Goal: Find specific page/section: Find specific page/section

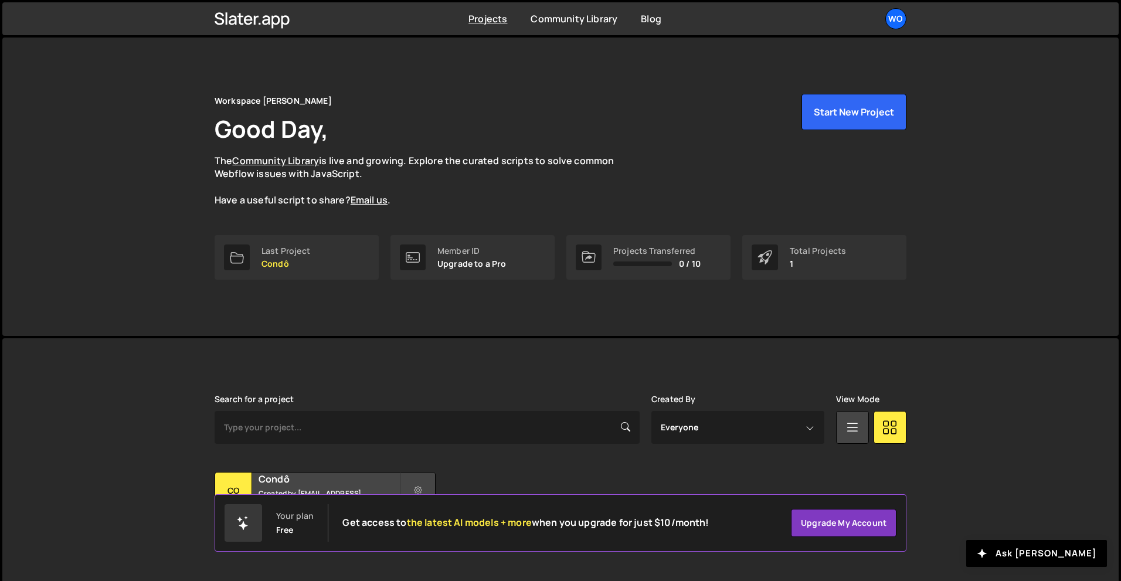
scroll to position [23, 0]
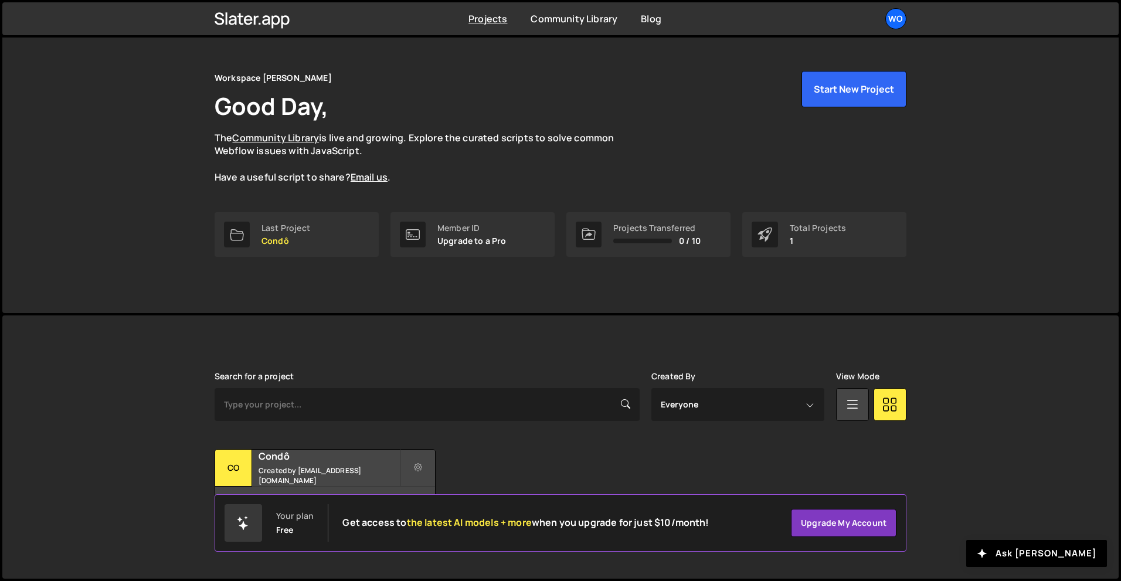
click at [103, 194] on div "Workspace de Samuel Good Day, The Community Library is live and growing. Explor…" at bounding box center [560, 164] width 1117 height 298
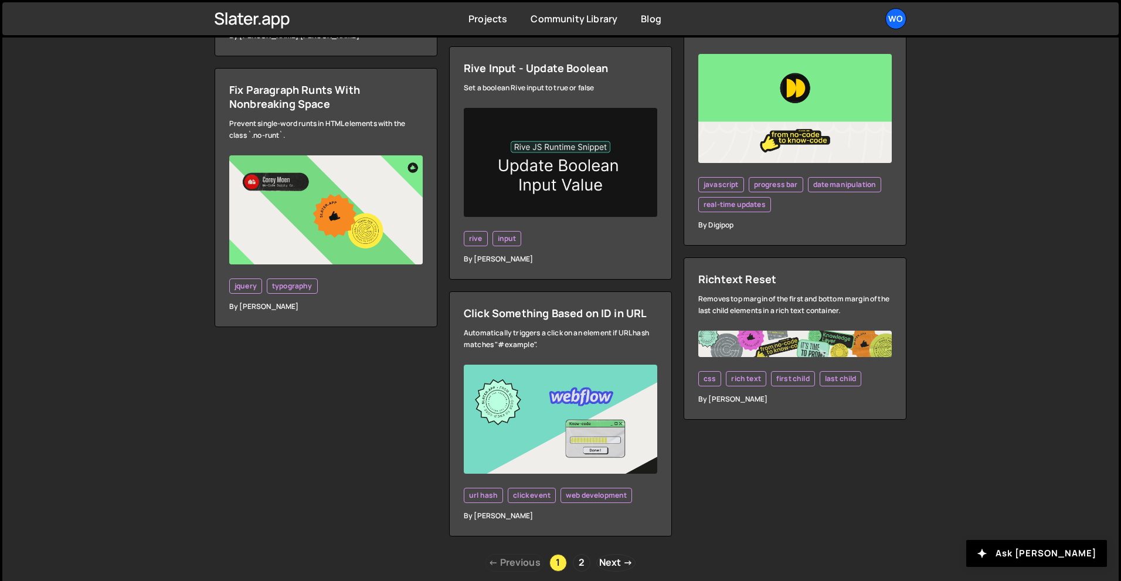
scroll to position [3361, 0]
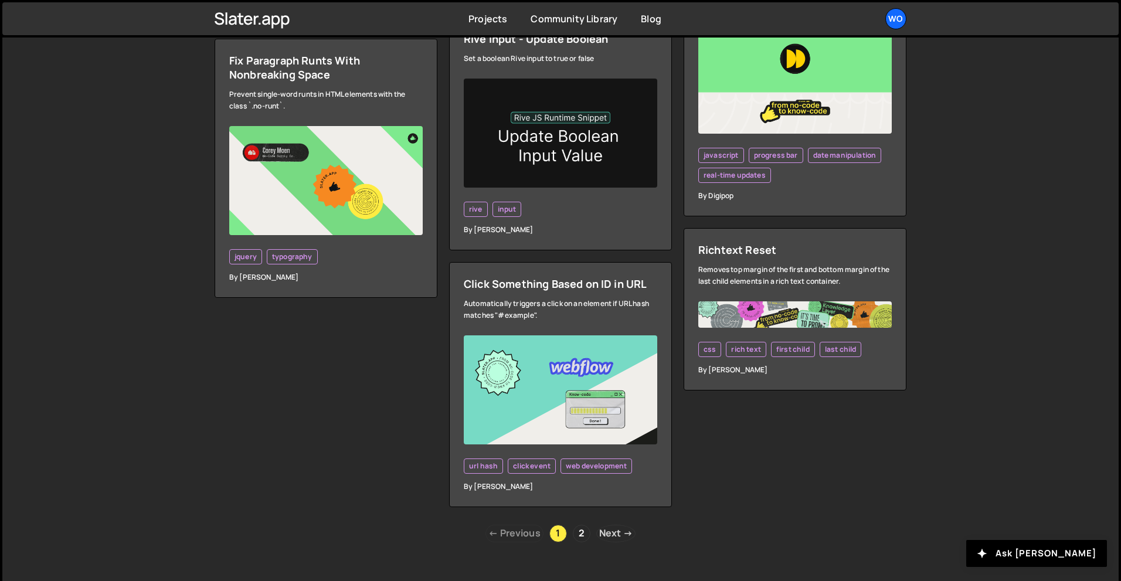
click at [622, 525] on link "Next →" at bounding box center [615, 534] width 39 height 18
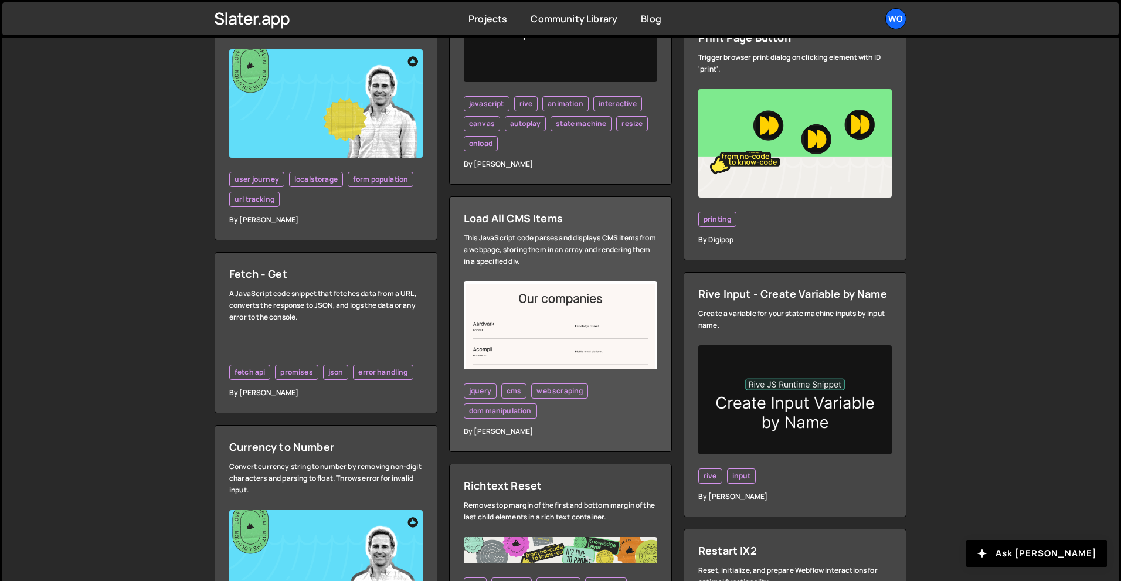
scroll to position [1232, 0]
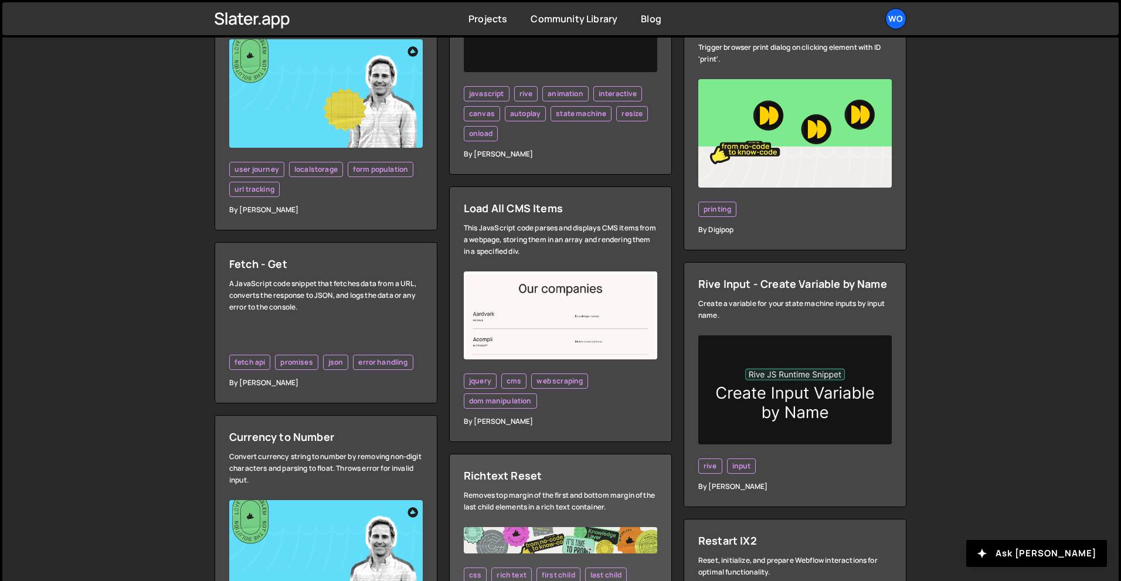
drag, startPoint x: 662, startPoint y: 520, endPoint x: 653, endPoint y: 479, distance: 42.6
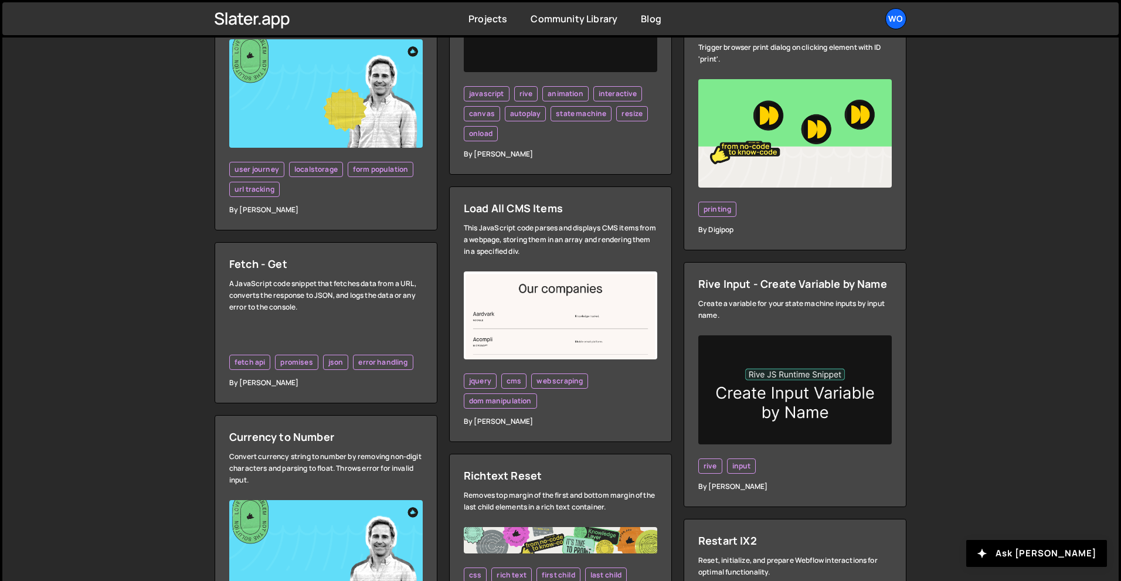
drag, startPoint x: 653, startPoint y: 479, endPoint x: 963, endPoint y: 246, distance: 387.4
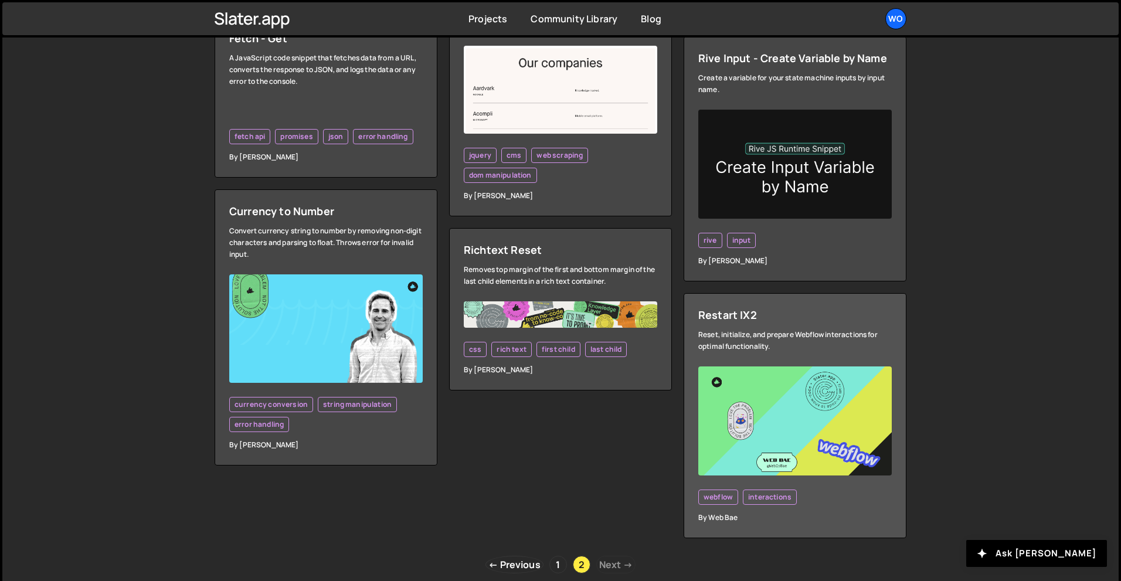
scroll to position [1508, 0]
